Goal: Task Accomplishment & Management: Manage account settings

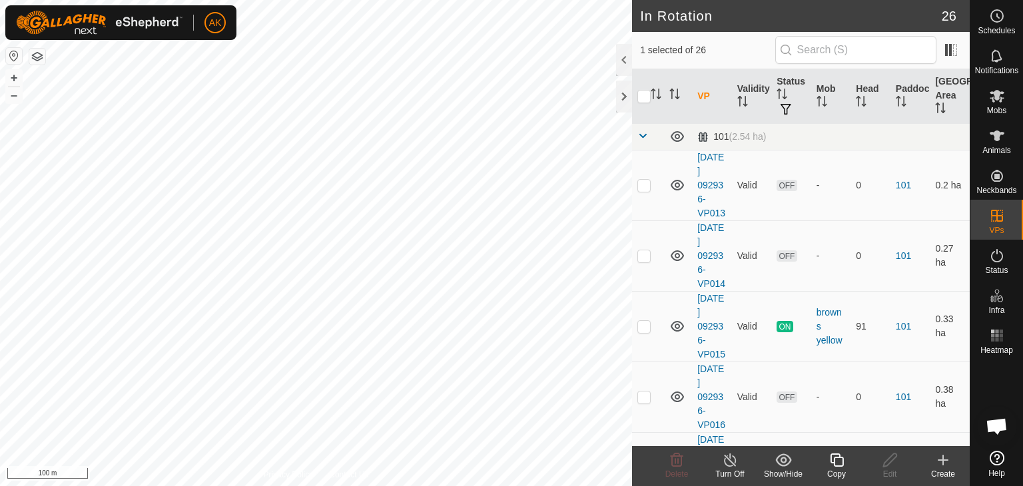
click at [836, 466] on icon at bounding box center [836, 459] width 13 height 13
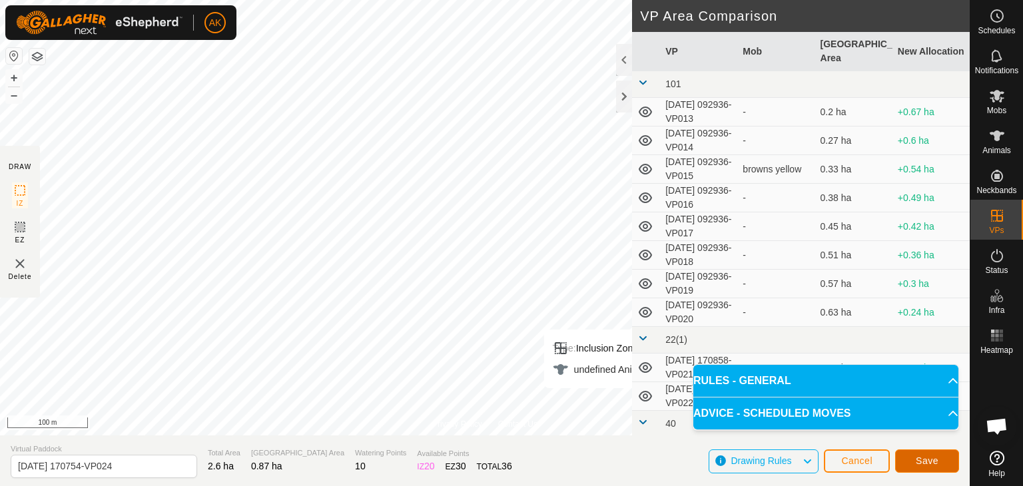
click at [923, 460] on span "Save" at bounding box center [926, 460] width 23 height 11
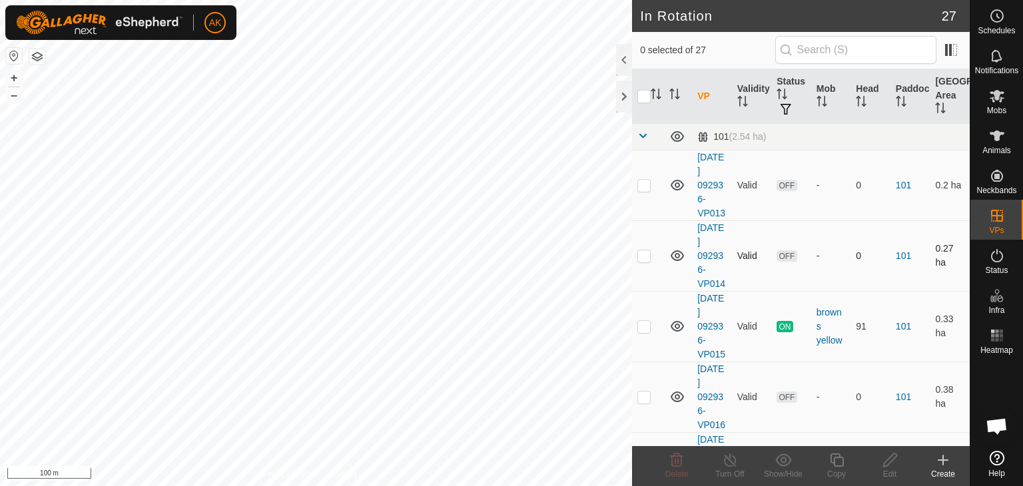
click at [649, 246] on div "In Rotation 27 0 selected of 27 VP Validity Status Mob Head Paddock Grazing Are…" at bounding box center [484, 243] width 969 height 486
checkbox input "true"
click at [834, 460] on icon at bounding box center [836, 459] width 13 height 13
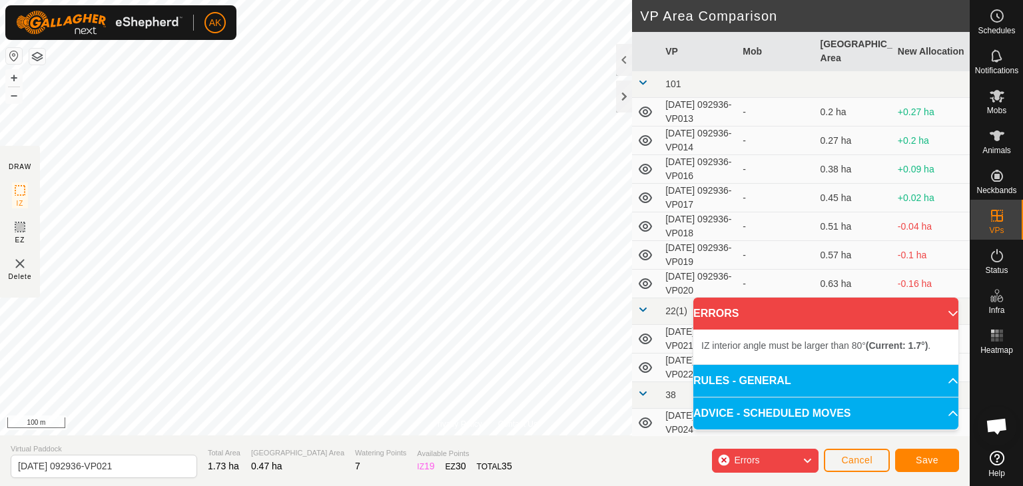
click at [763, 175] on div "-" at bounding box center [775, 169] width 67 height 14
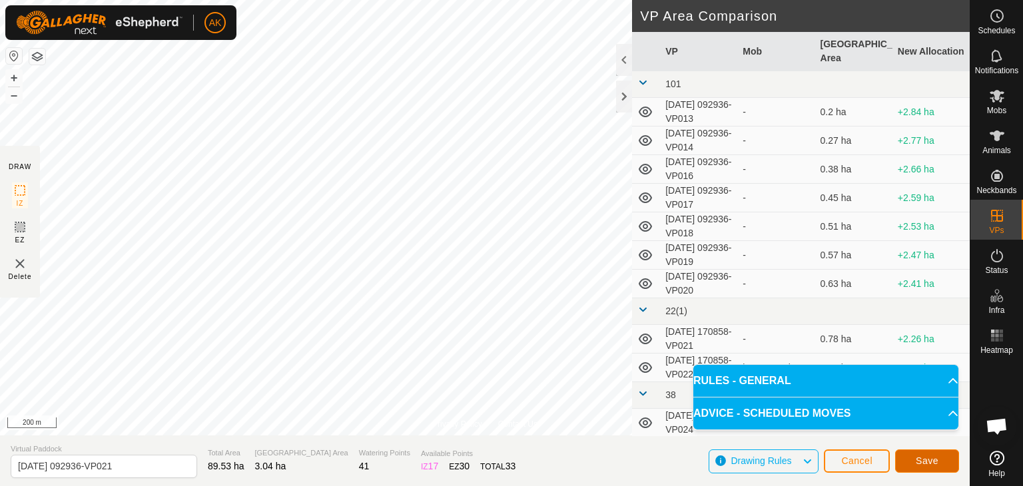
click at [937, 460] on span "Save" at bounding box center [926, 460] width 23 height 11
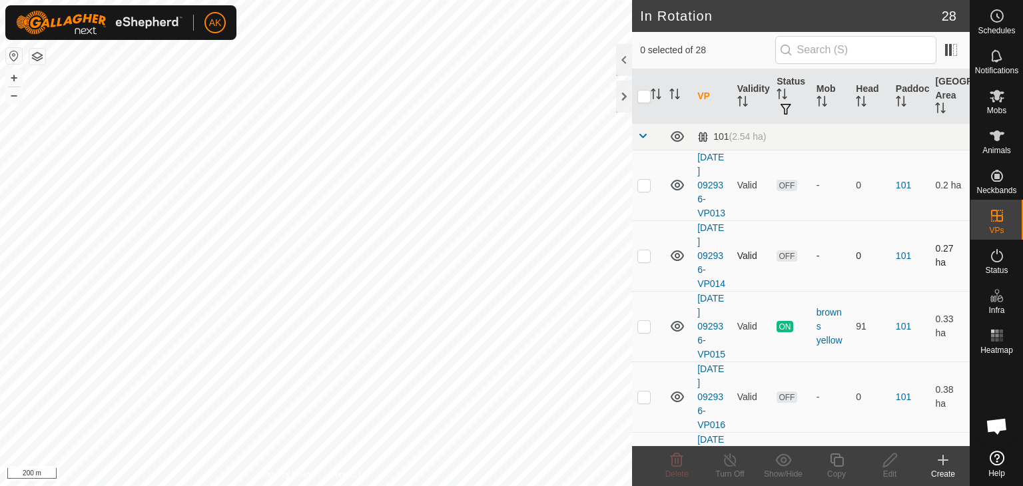
checkbox input "true"
click at [991, 92] on icon at bounding box center [996, 96] width 15 height 13
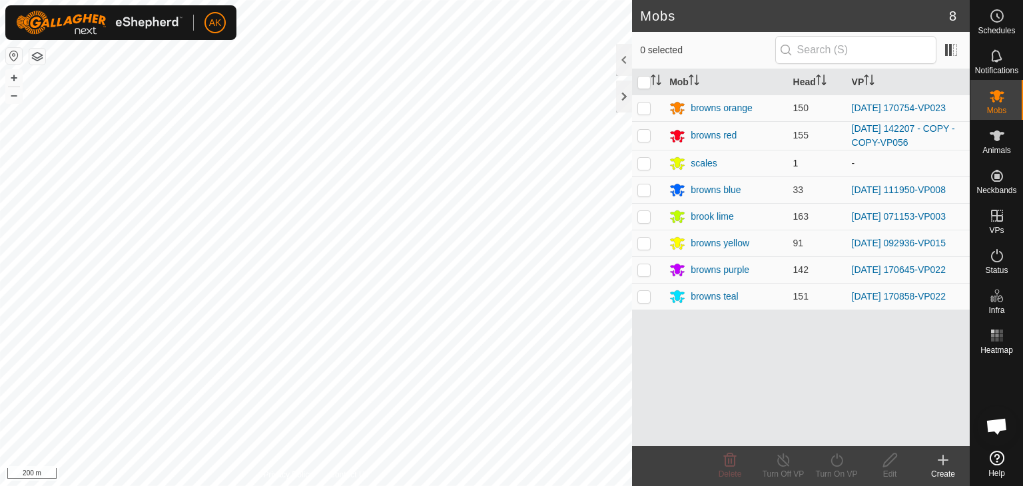
click at [648, 162] on p-checkbox at bounding box center [643, 163] width 13 height 11
click at [643, 158] on p-checkbox at bounding box center [643, 163] width 13 height 11
checkbox input "false"
click at [643, 238] on p-checkbox at bounding box center [643, 243] width 13 height 11
checkbox input "true"
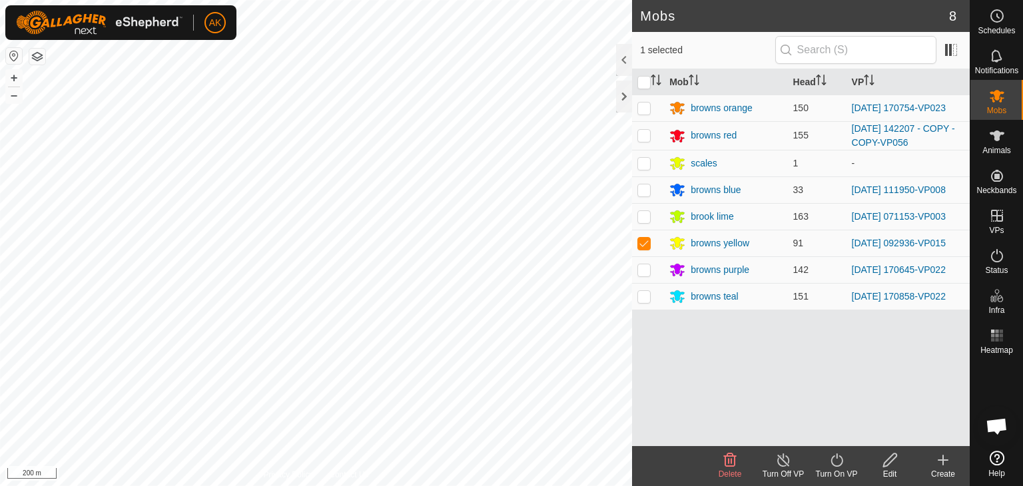
click at [827, 455] on turn-on-svg-icon at bounding box center [836, 460] width 53 height 16
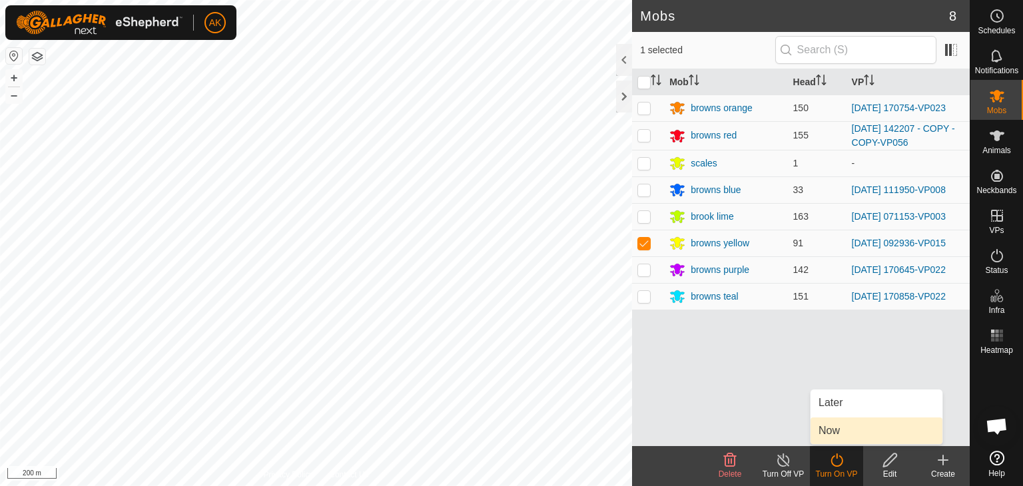
click at [830, 421] on link "Now" at bounding box center [876, 430] width 132 height 27
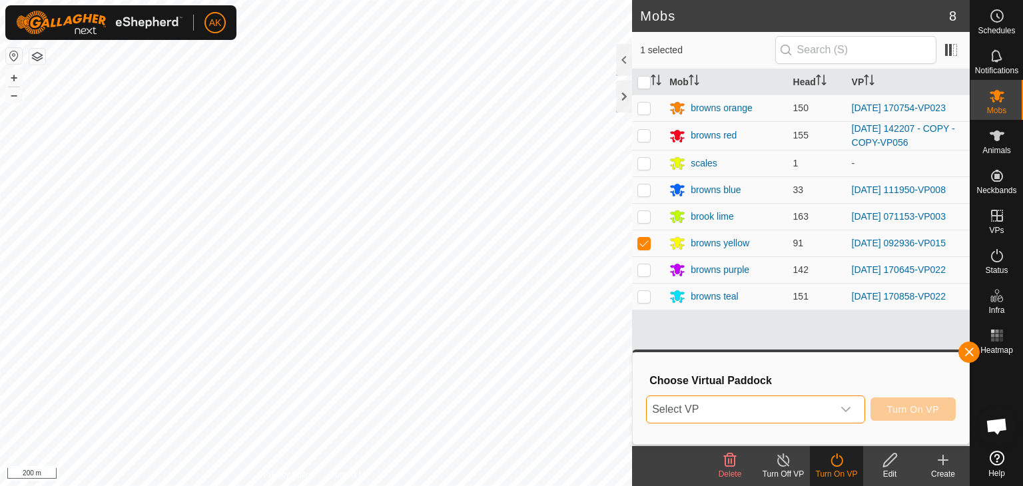
click at [818, 400] on span "Select VP" at bounding box center [739, 409] width 186 height 27
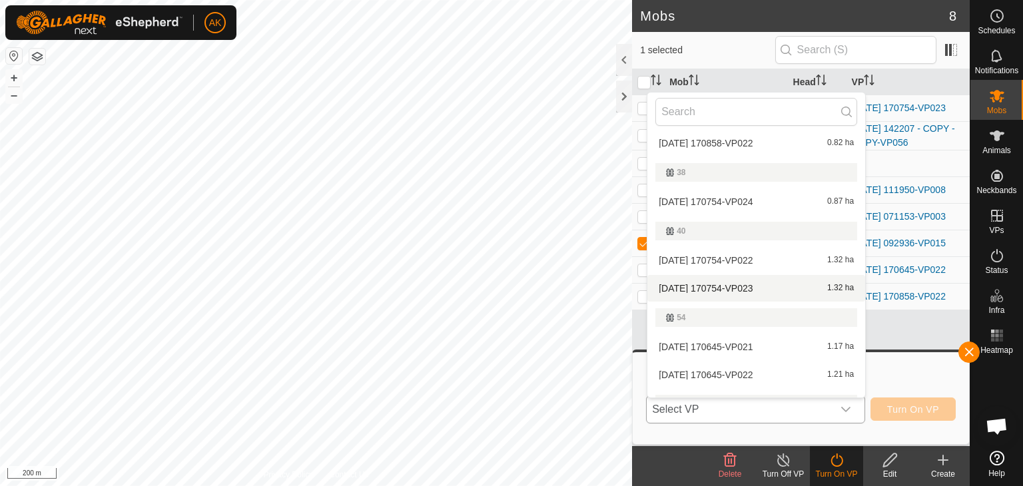
scroll to position [381, 0]
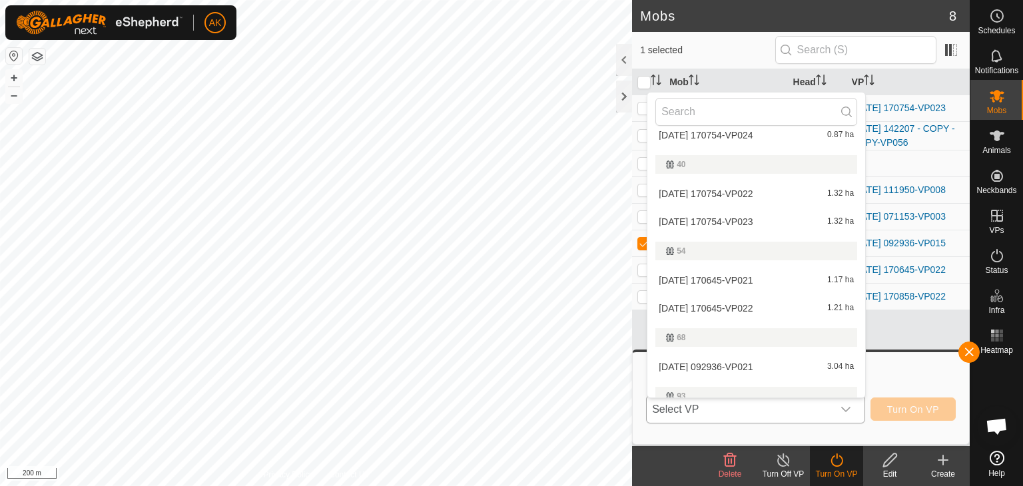
click at [723, 364] on li "[DATE] 092936-VP021 3.04 ha" at bounding box center [756, 367] width 218 height 27
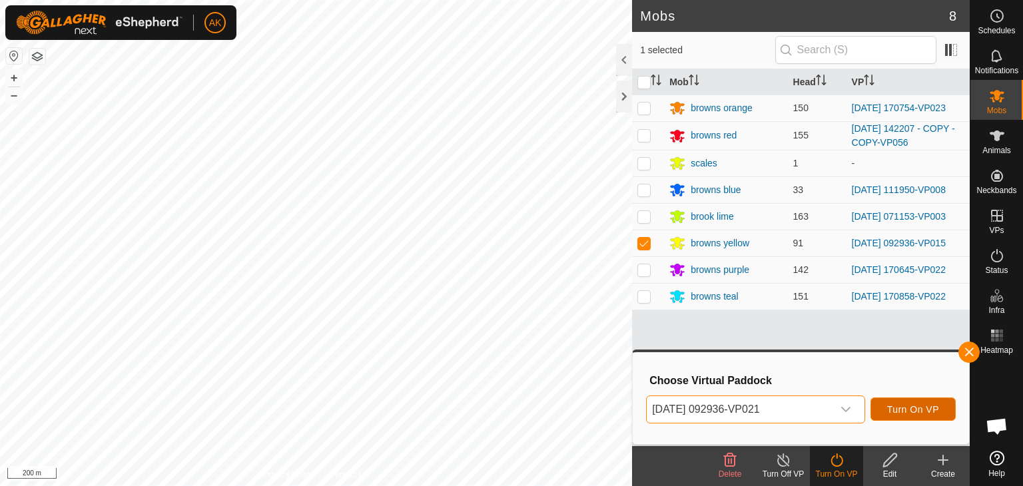
click at [908, 413] on span "Turn On VP" at bounding box center [913, 409] width 52 height 11
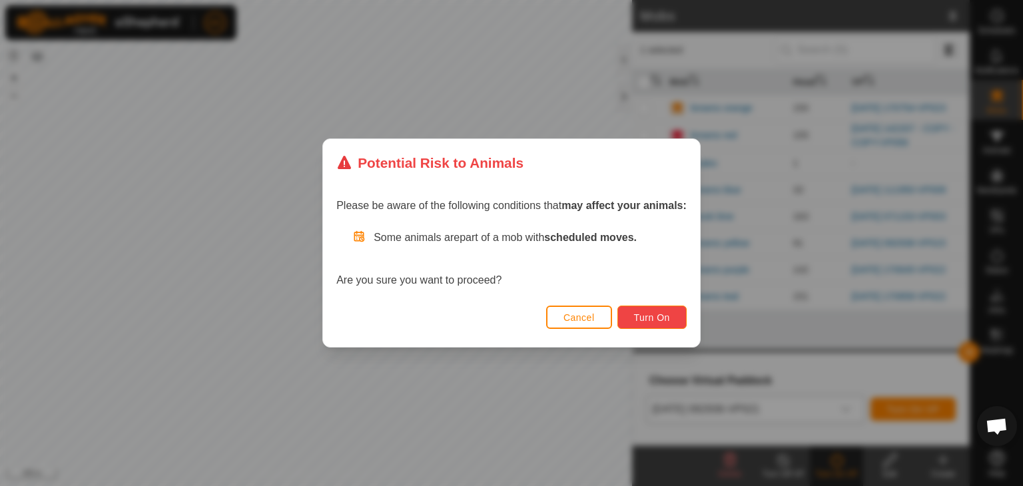
click at [652, 318] on span "Turn On" at bounding box center [652, 317] width 36 height 11
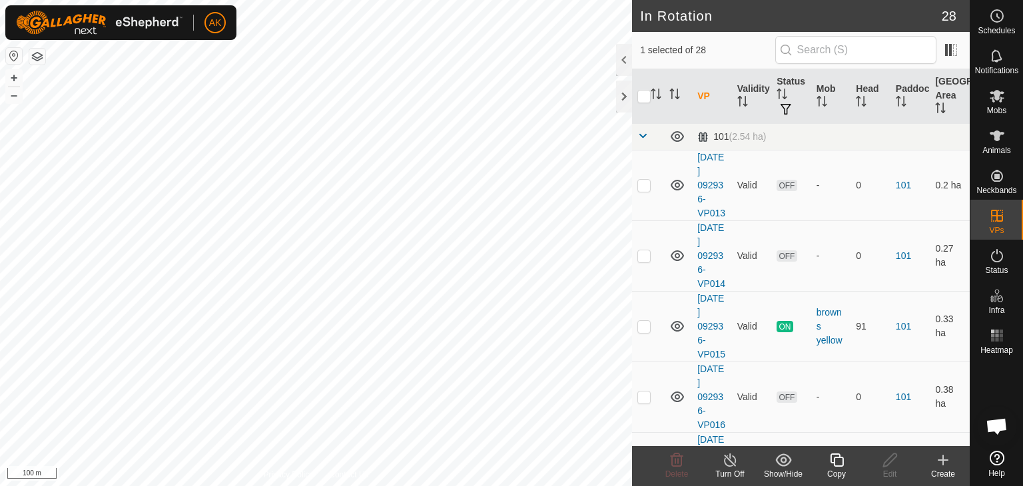
click at [827, 457] on copy-svg-icon at bounding box center [836, 460] width 53 height 16
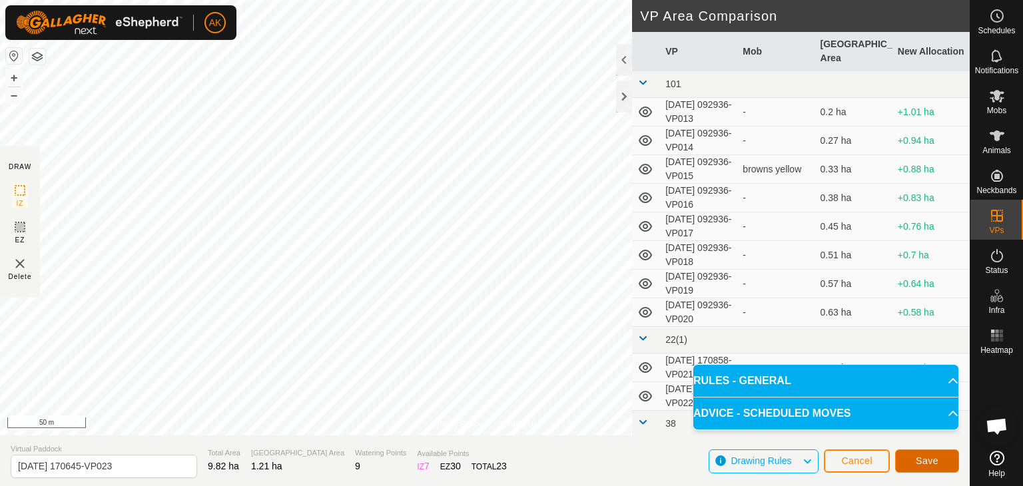
click at [907, 462] on button "Save" at bounding box center [927, 460] width 64 height 23
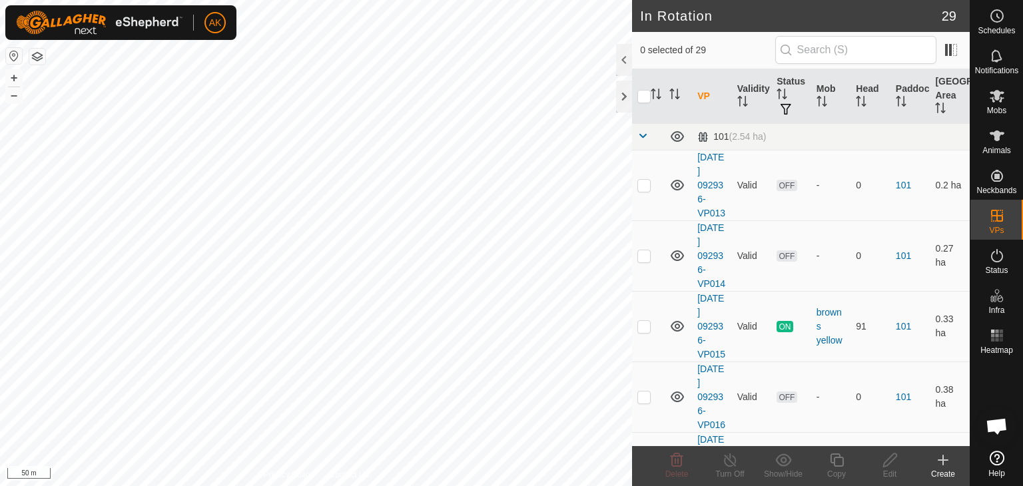
checkbox input "true"
click at [838, 461] on icon at bounding box center [836, 460] width 17 height 16
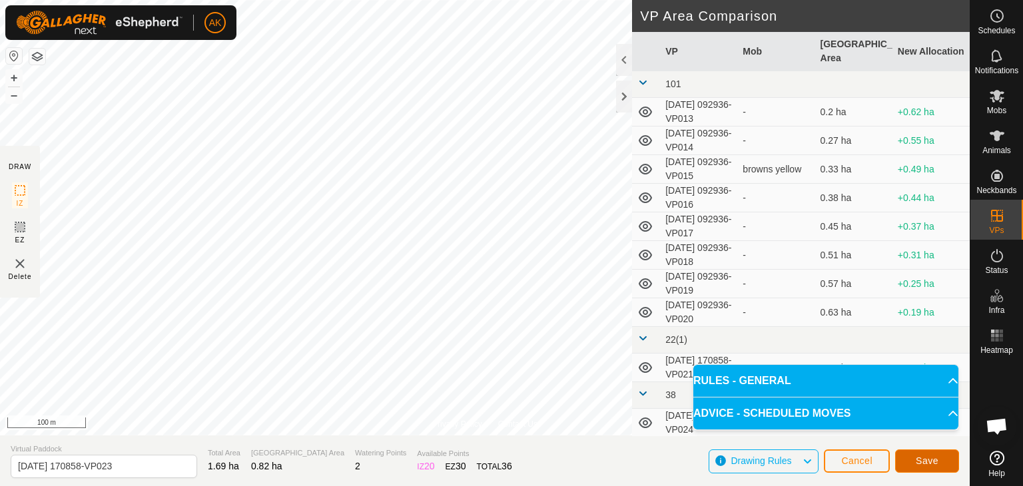
click at [937, 460] on span "Save" at bounding box center [926, 460] width 23 height 11
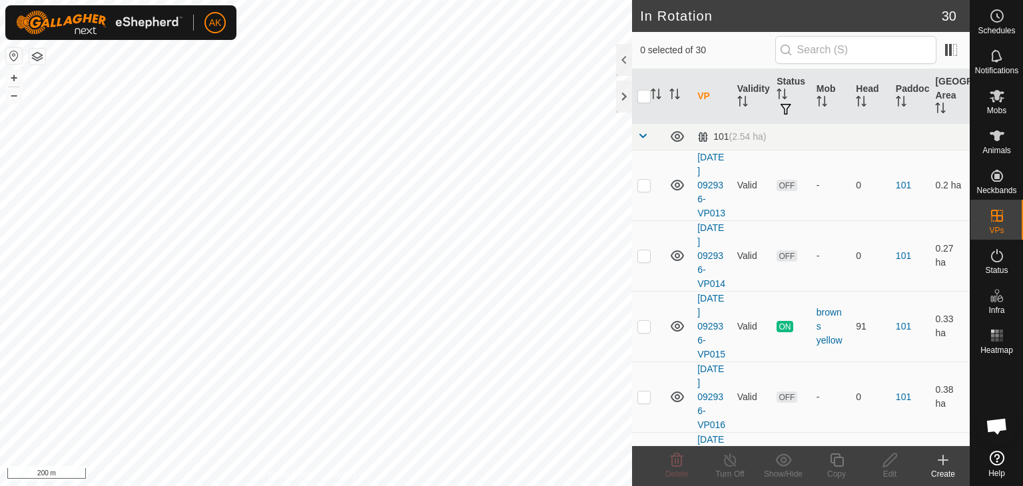
checkbox input "true"
click at [838, 460] on icon at bounding box center [836, 460] width 17 height 16
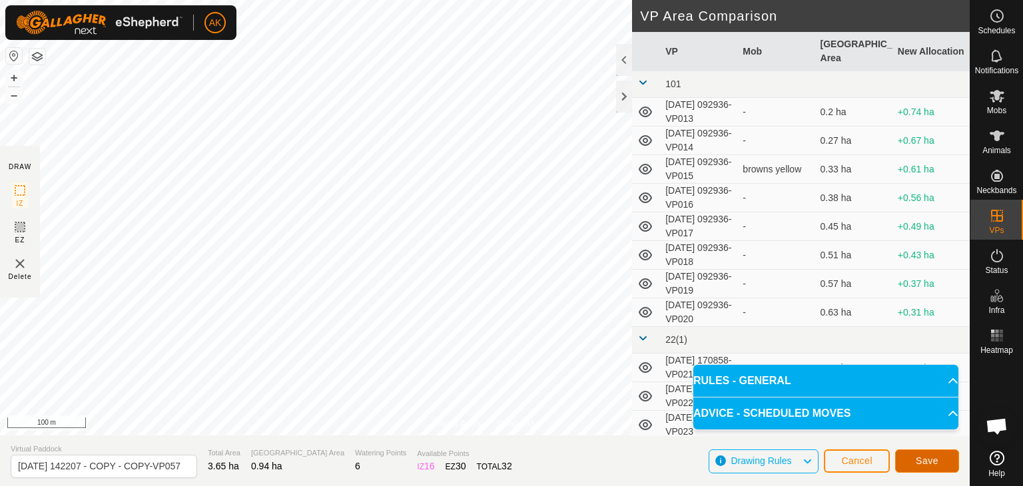
click at [936, 460] on span "Save" at bounding box center [926, 460] width 23 height 11
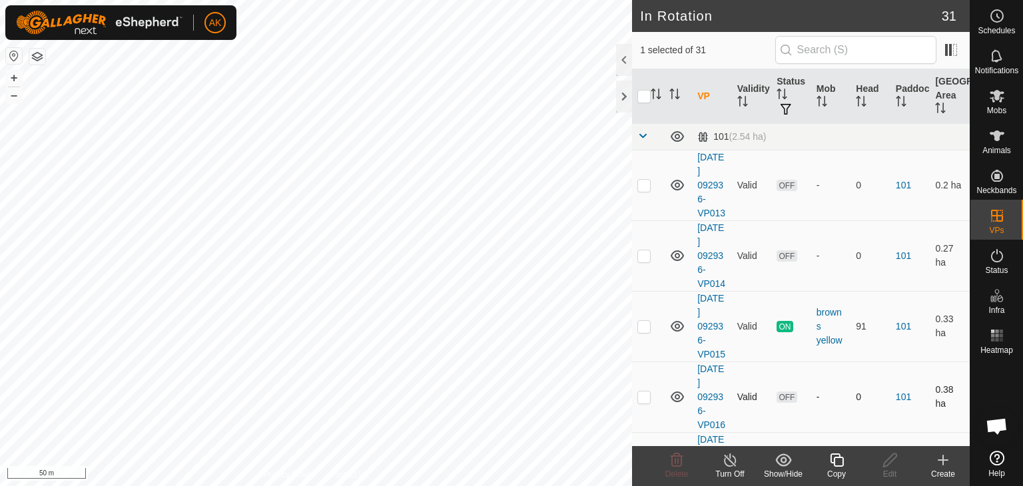
checkbox input "false"
checkbox input "true"
click at [892, 465] on icon at bounding box center [890, 460] width 17 height 16
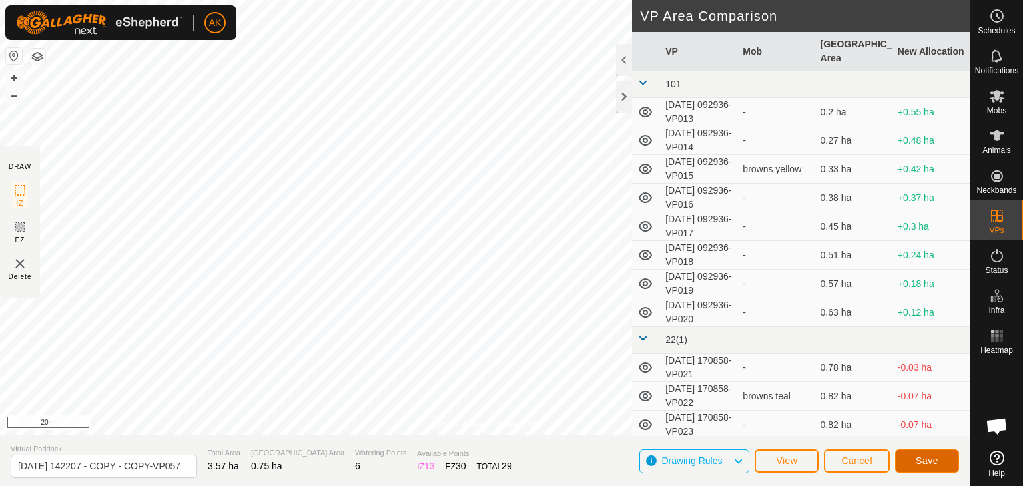
click at [929, 456] on span "Save" at bounding box center [926, 460] width 23 height 11
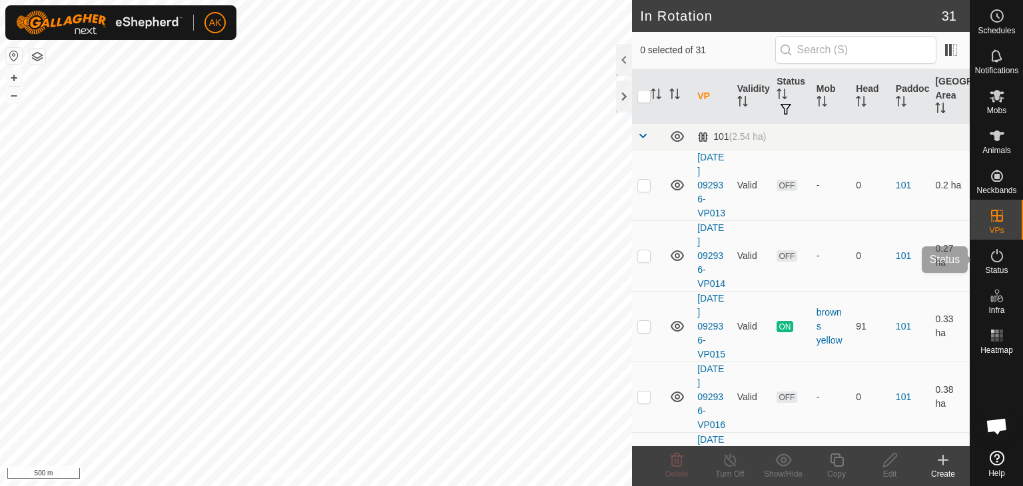
click at [997, 259] on icon at bounding box center [997, 256] width 16 height 16
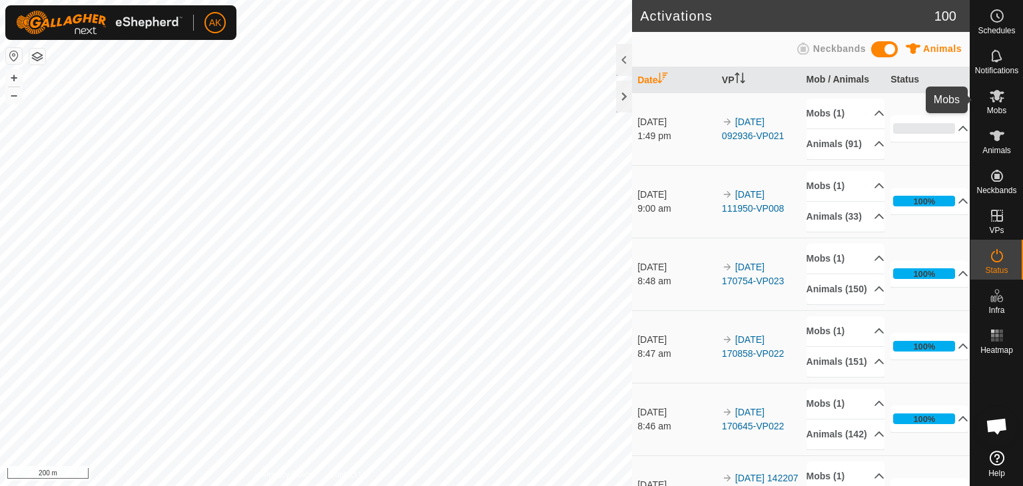
click at [996, 97] on icon at bounding box center [996, 96] width 15 height 13
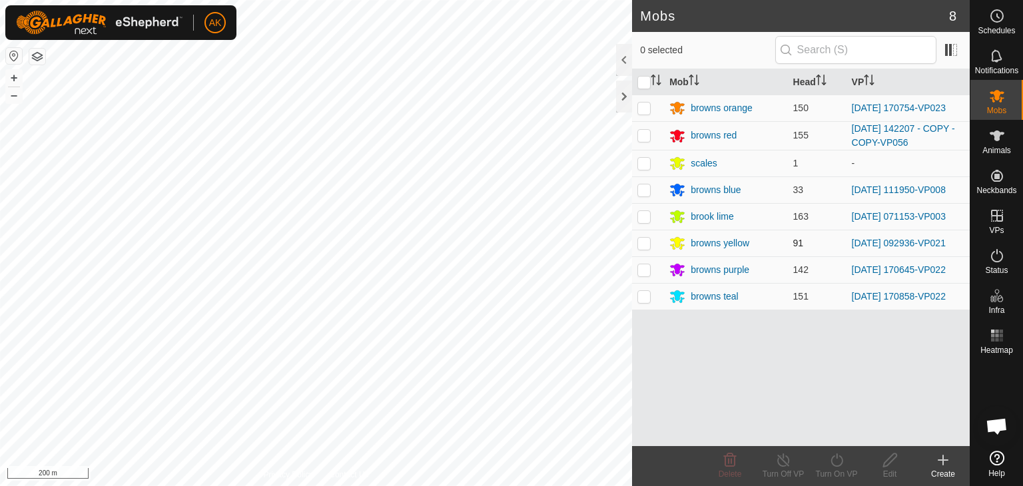
click at [639, 243] on p-checkbox at bounding box center [643, 243] width 13 height 11
checkbox input "true"
click at [838, 457] on icon at bounding box center [836, 460] width 17 height 16
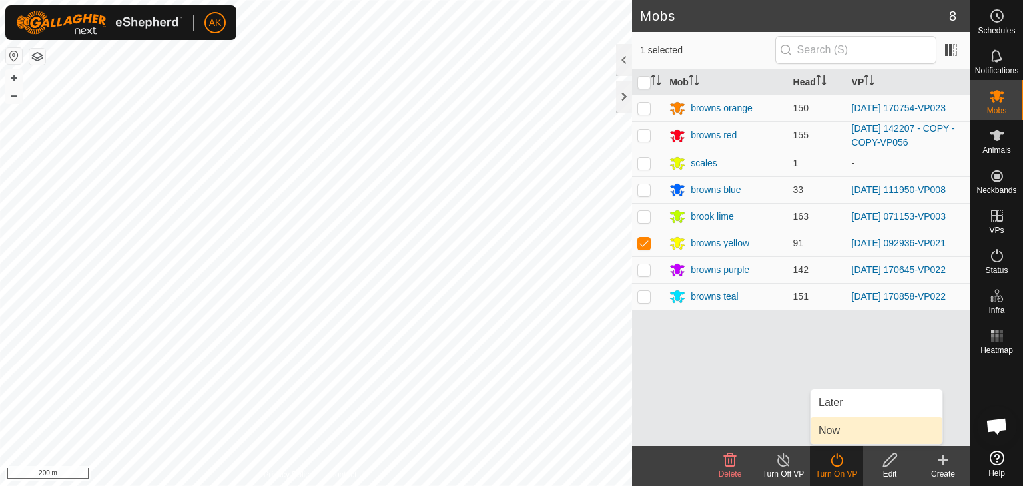
click at [838, 432] on link "Now" at bounding box center [876, 430] width 132 height 27
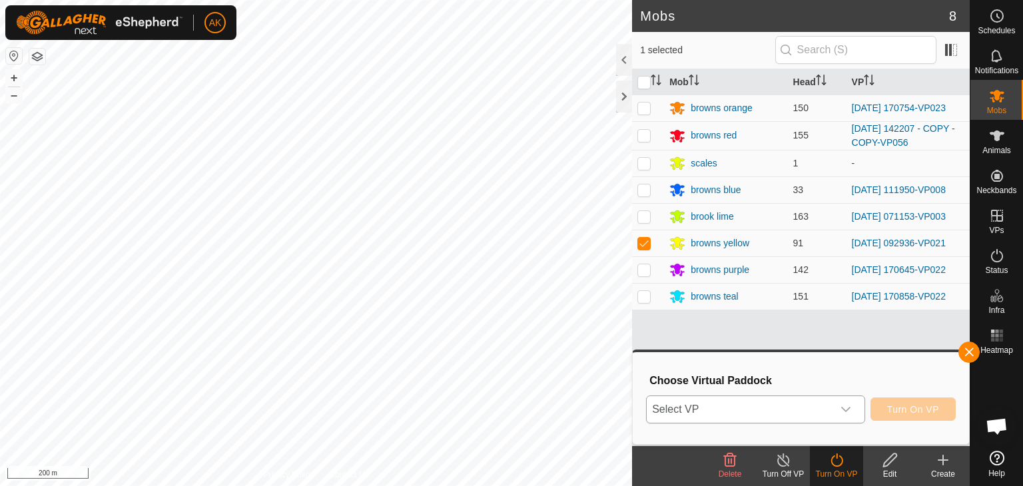
click at [833, 408] on div "dropdown trigger" at bounding box center [845, 409] width 27 height 27
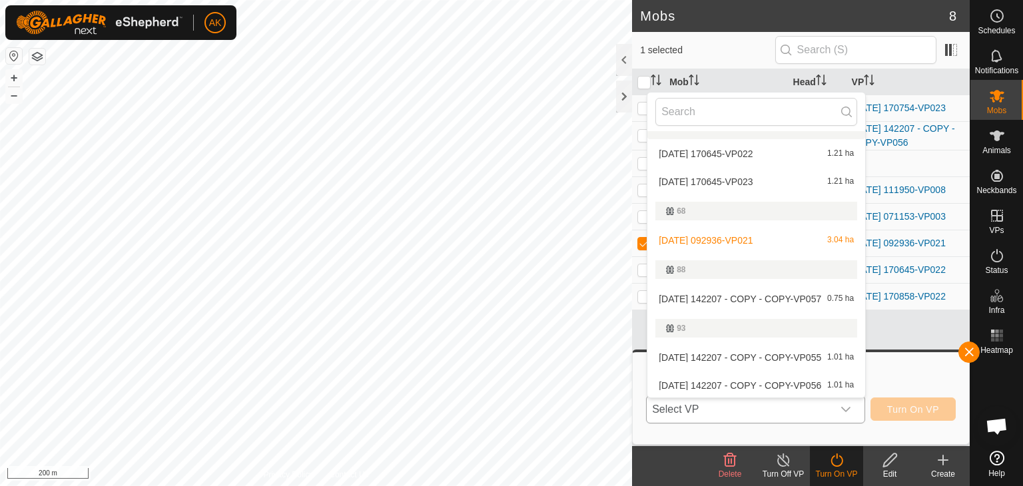
scroll to position [533, 0]
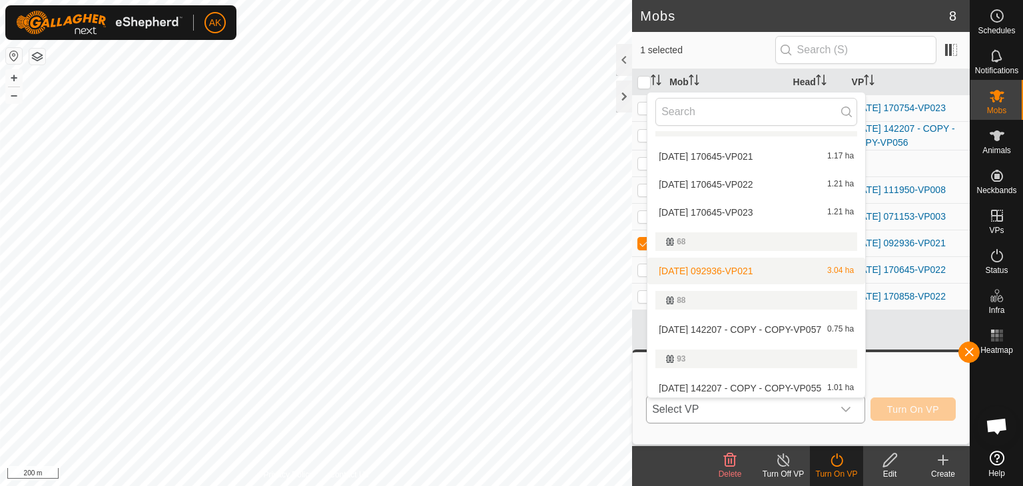
click at [696, 270] on li "[DATE] 092936-VP021 3.04 ha" at bounding box center [756, 271] width 218 height 27
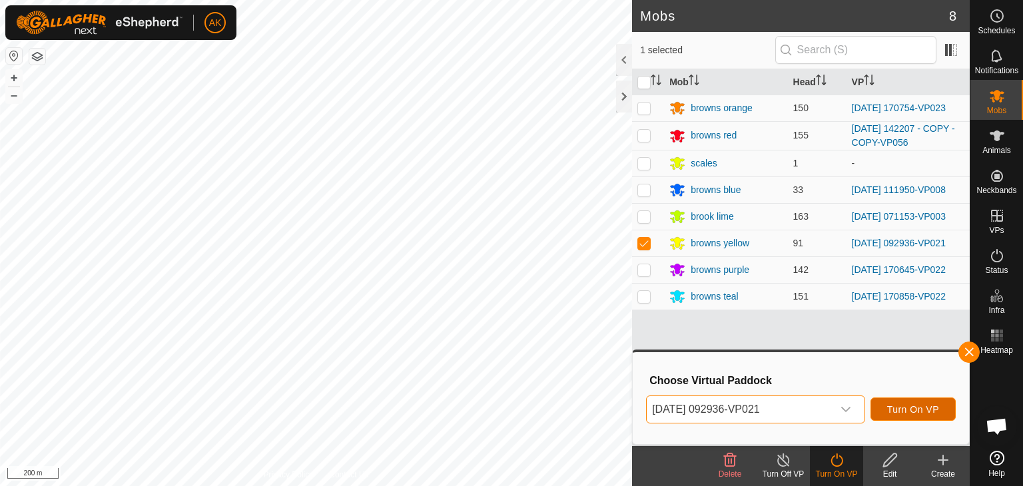
click at [897, 411] on span "Turn On VP" at bounding box center [913, 409] width 52 height 11
